Goal: Task Accomplishment & Management: Use online tool/utility

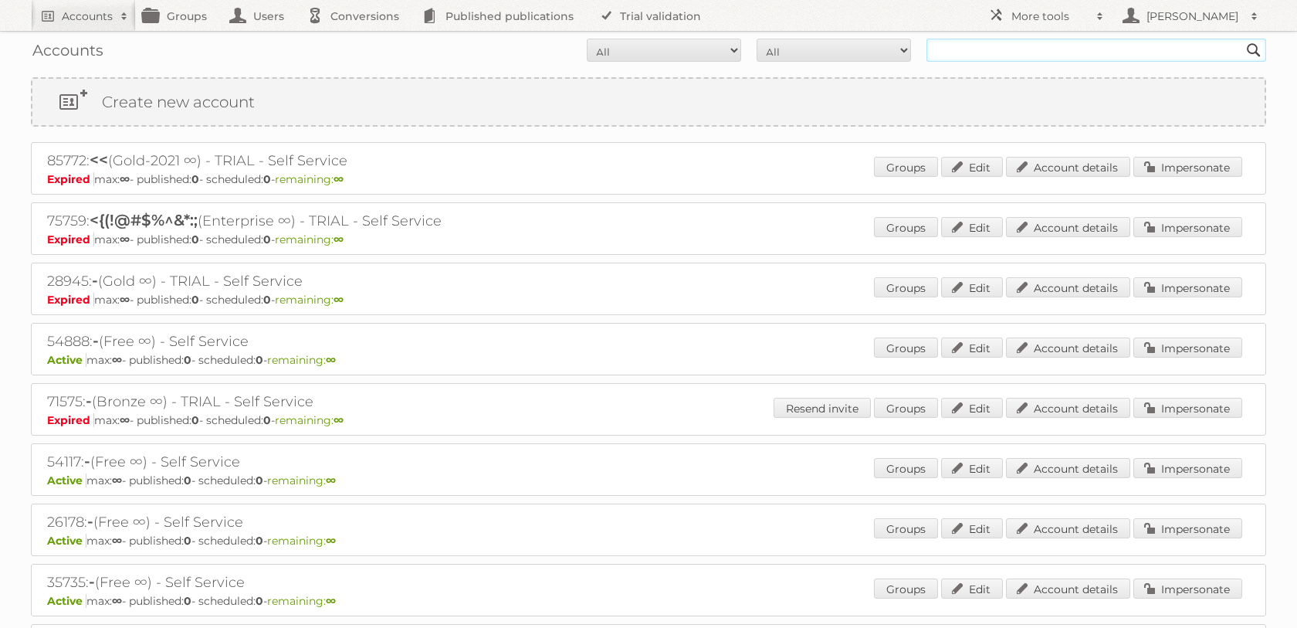
click at [952, 55] on input "text" at bounding box center [1096, 50] width 340 height 23
type input "tfg"
click at [1242, 39] on input "Search" at bounding box center [1253, 50] width 23 height 23
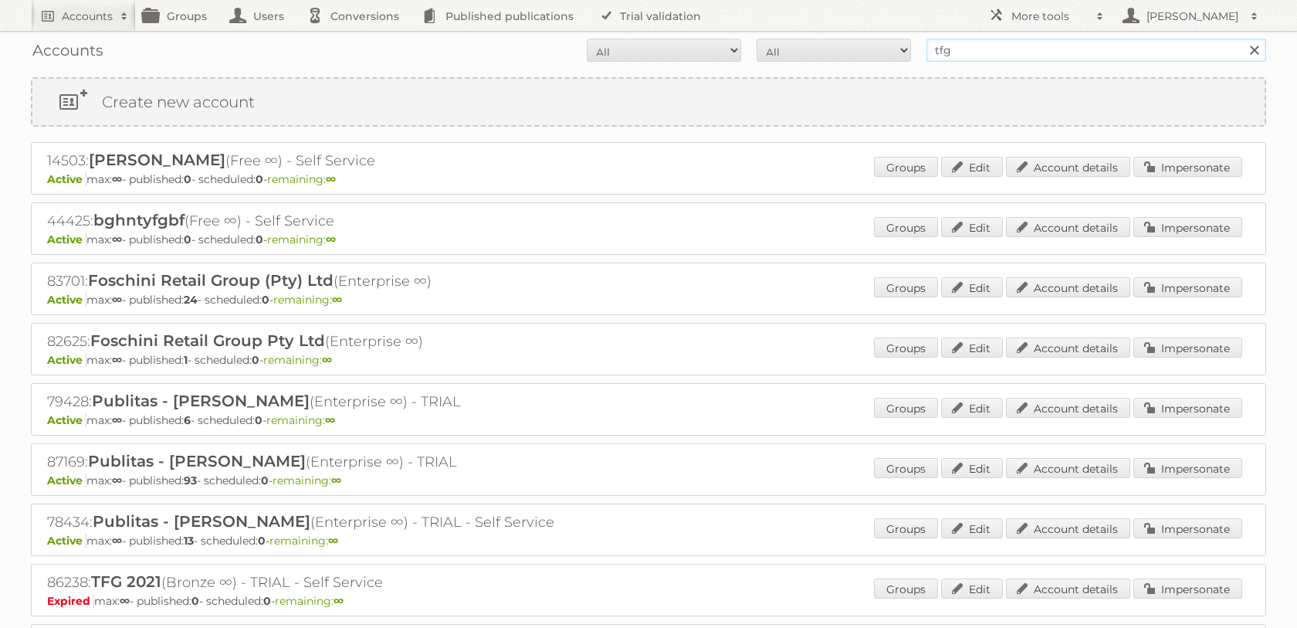
click at [931, 54] on input "tfg" at bounding box center [1096, 50] width 340 height 23
click at [931, 55] on input "tfg" at bounding box center [1096, 50] width 340 height 23
type input "the [PERSON_NAME]"
click at [1242, 39] on input "Search" at bounding box center [1253, 50] width 23 height 23
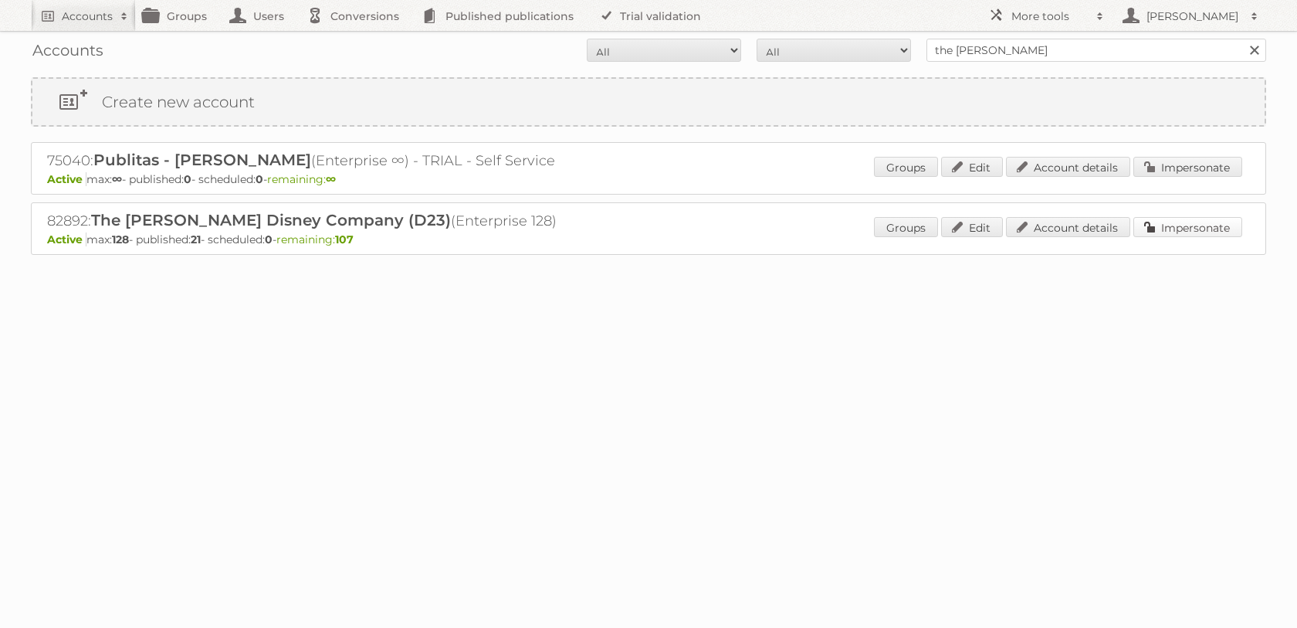
click at [1200, 221] on link "Impersonate" at bounding box center [1187, 227] width 109 height 20
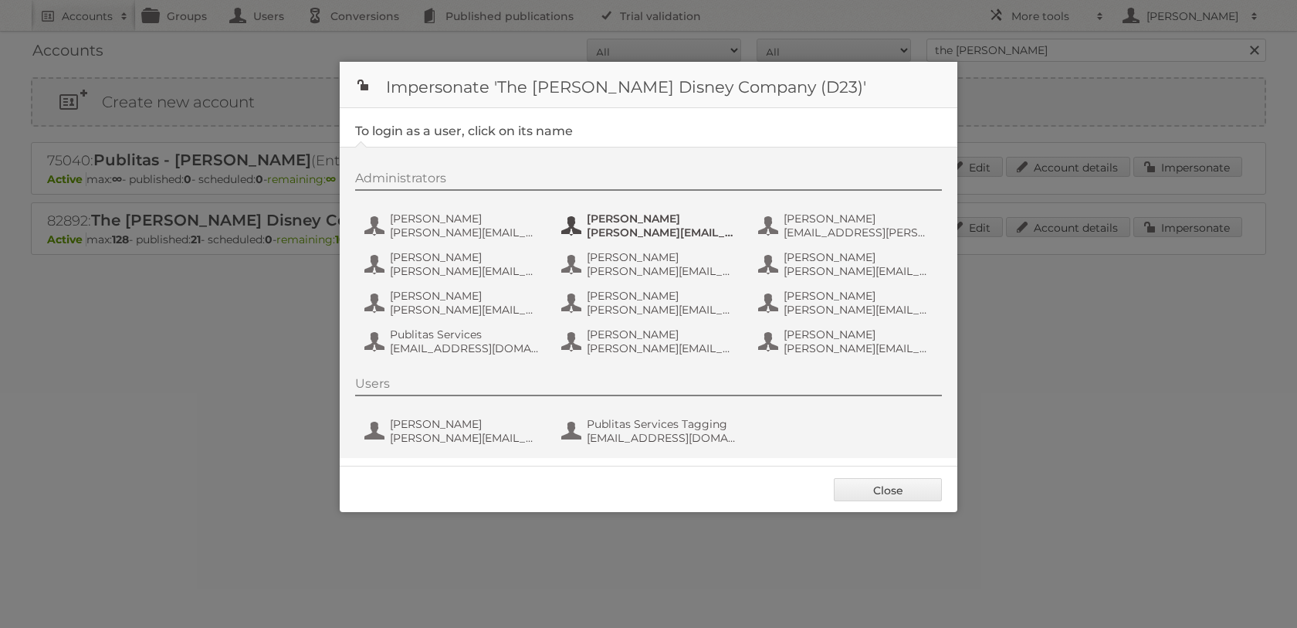
click at [631, 235] on span "[PERSON_NAME][EMAIL_ADDRESS][DOMAIN_NAME]" at bounding box center [662, 232] width 150 height 14
